Goal: Check status

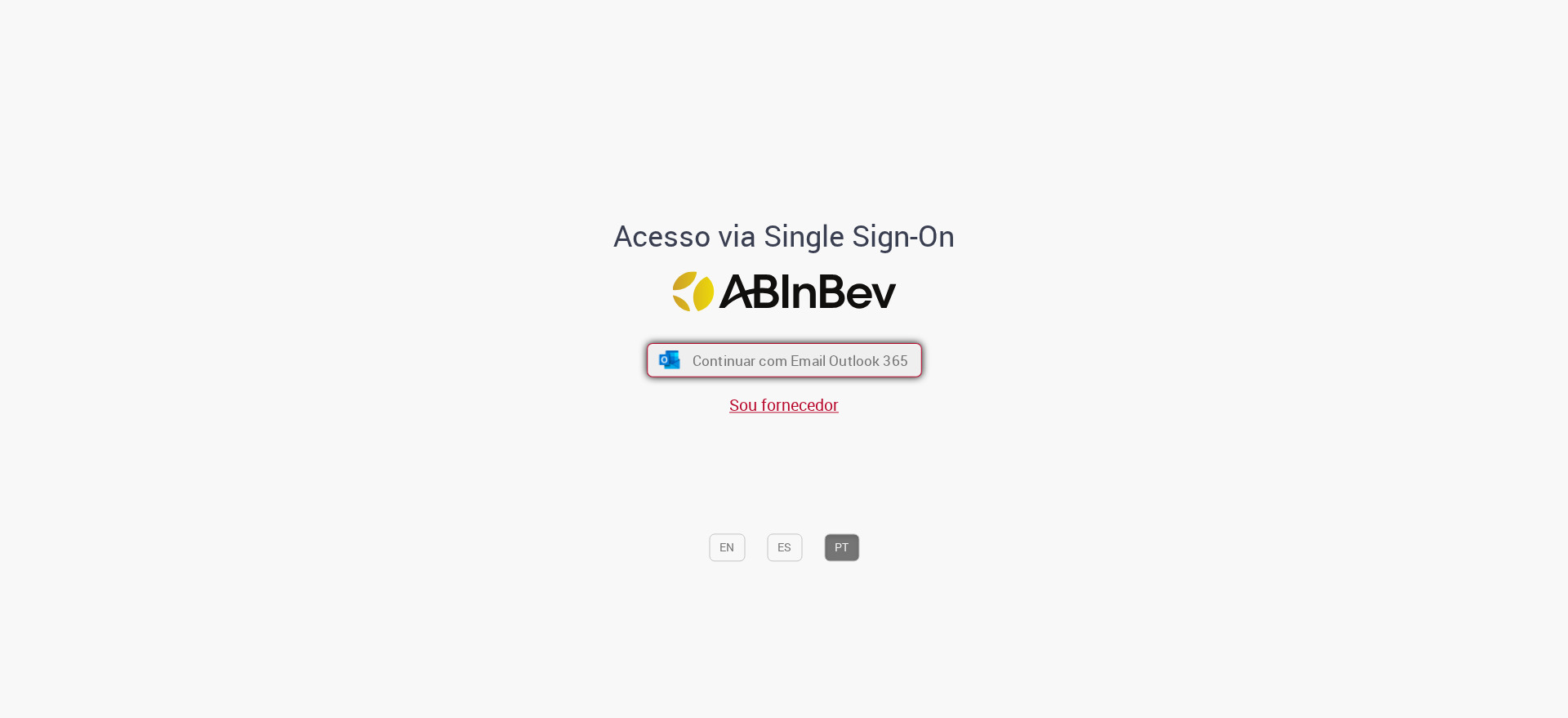
click at [739, 357] on span "Continuar com Email Outlook 365" at bounding box center [800, 359] width 216 height 19
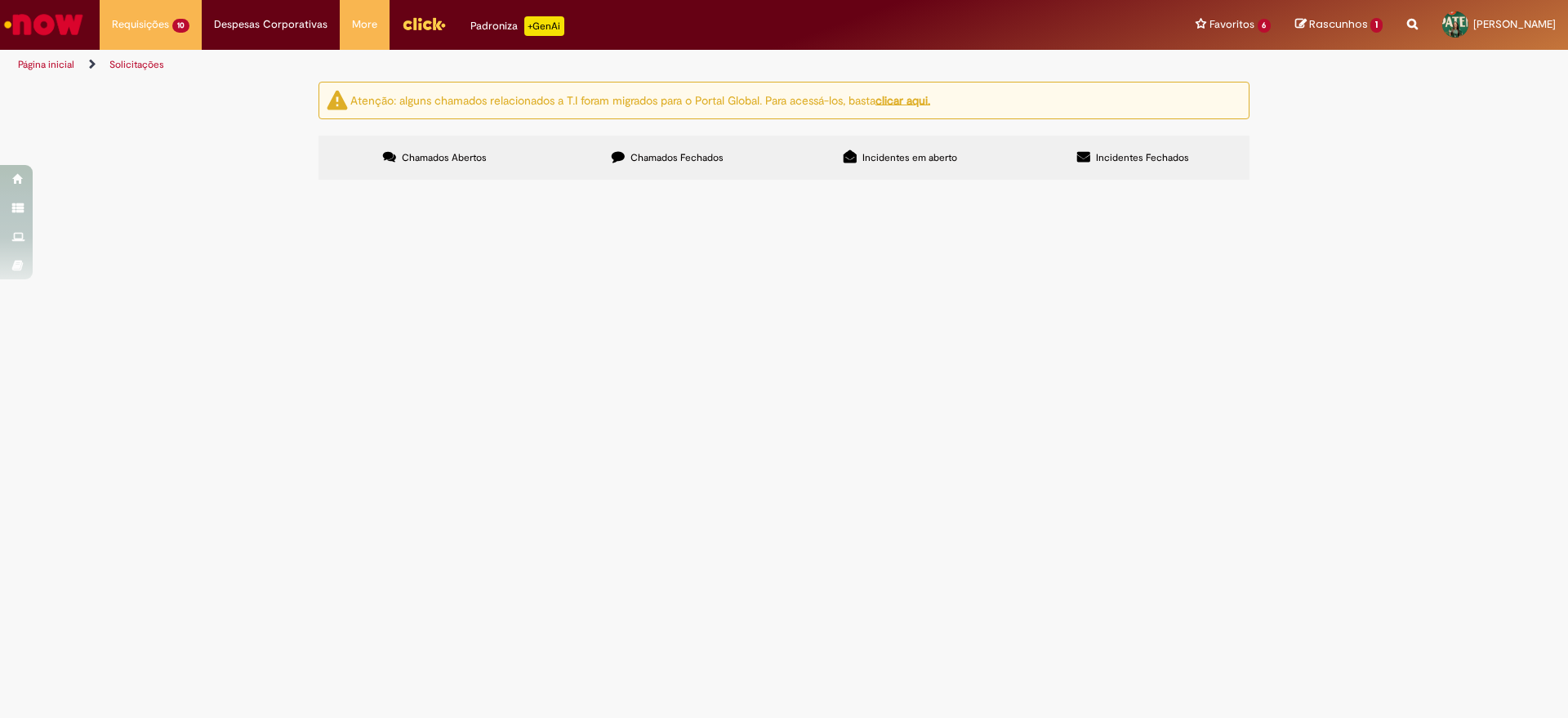
click at [0, 0] on span "Em Validação" at bounding box center [0, 0] width 0 height 0
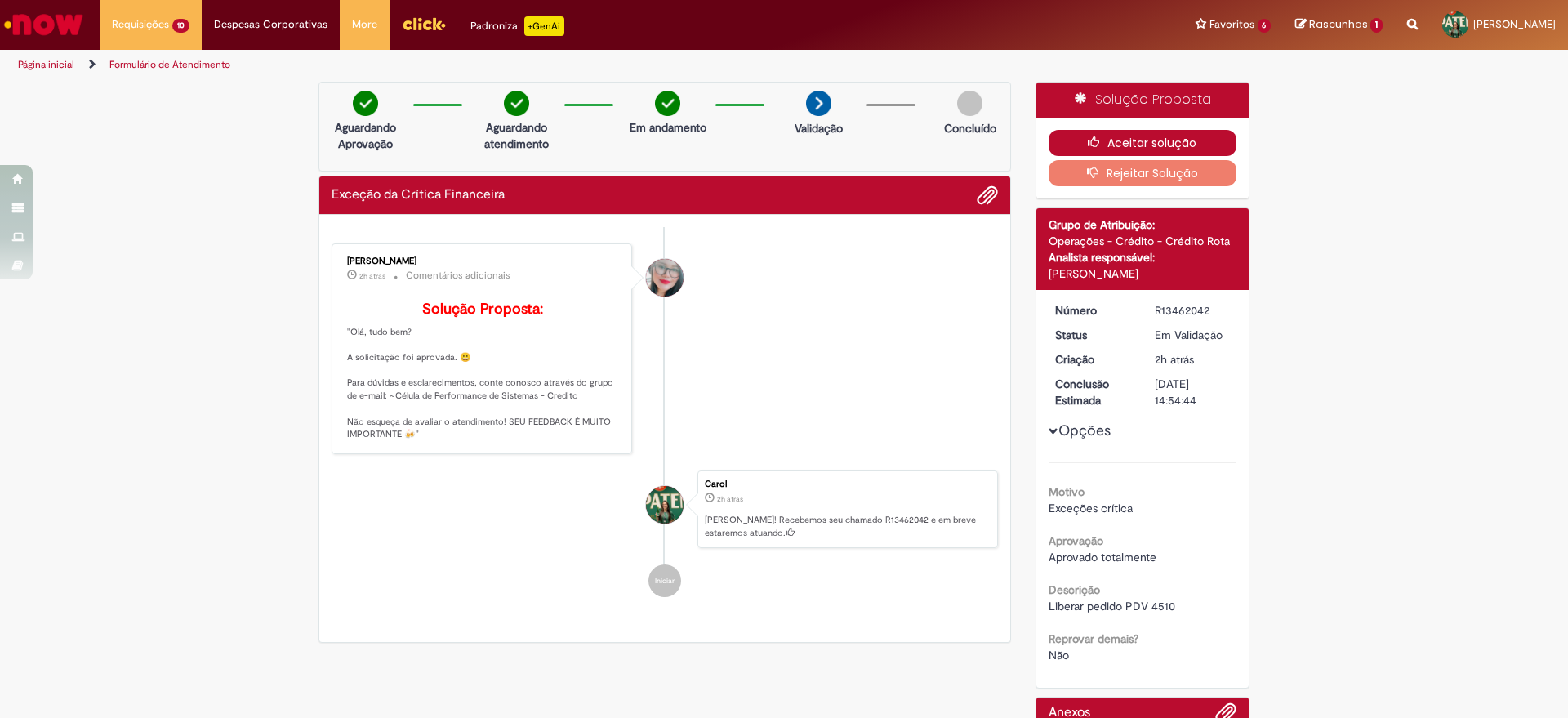
click at [1097, 143] on icon "button" at bounding box center [1097, 142] width 19 height 12
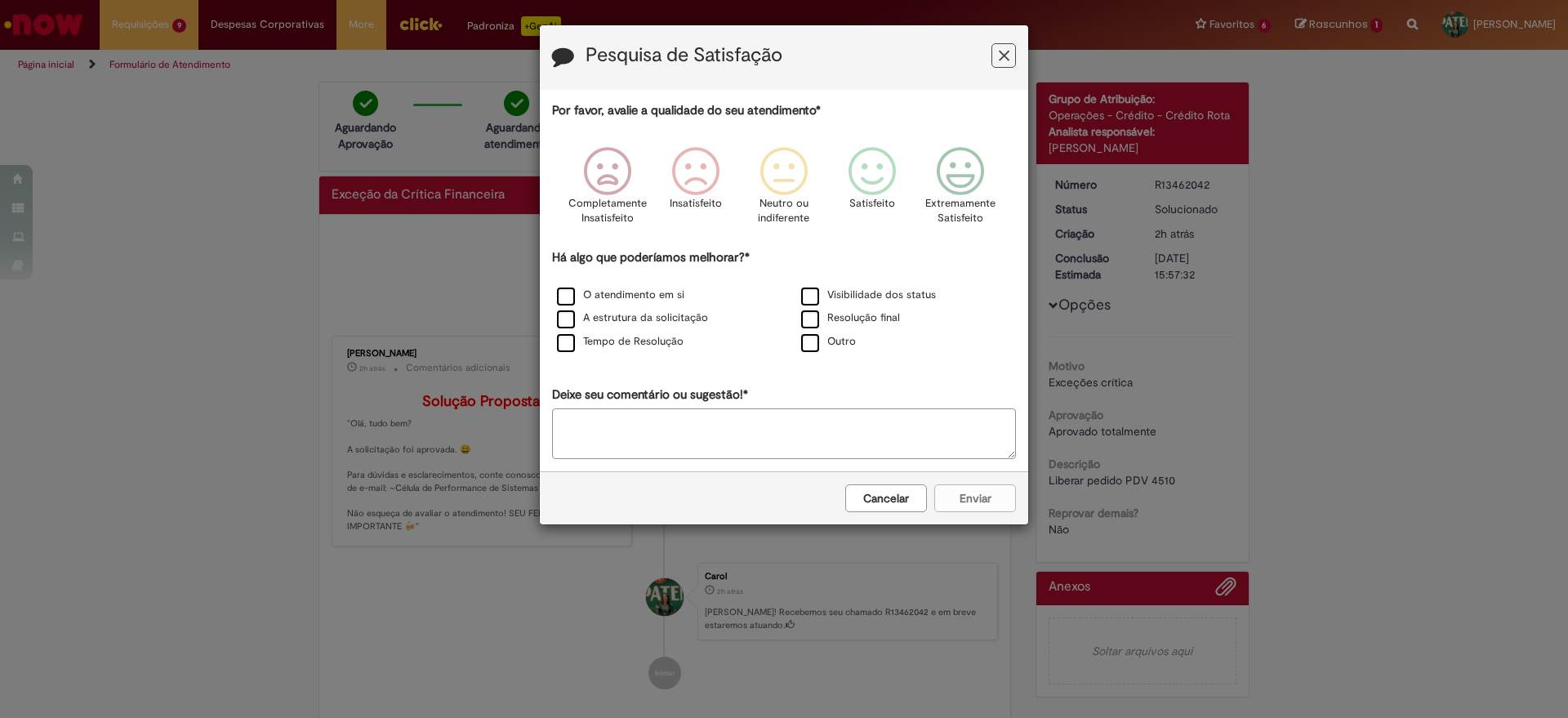
click at [1000, 56] on icon "Feedback" at bounding box center [1004, 56] width 11 height 17
